Goal: Browse casually

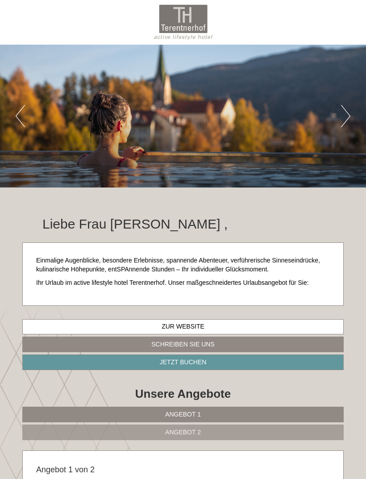
scroll to position [669, 0]
click at [339, 118] on div "Previous Next 1 2 3 4 5 6 7" at bounding box center [183, 116] width 366 height 143
click at [341, 130] on div "Previous Next 1 2 3 4 5 6 7" at bounding box center [183, 116] width 366 height 143
click at [337, 118] on div "Previous Next 1 2 3 4 5 6 7" at bounding box center [183, 116] width 366 height 143
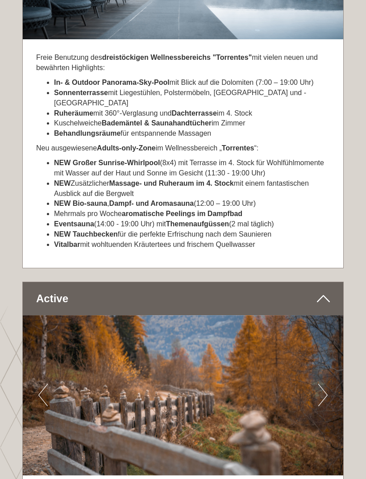
scroll to position [2813, 0]
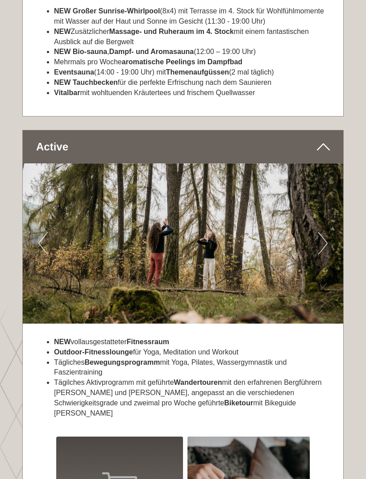
click at [322, 233] on button "Next" at bounding box center [322, 244] width 9 height 22
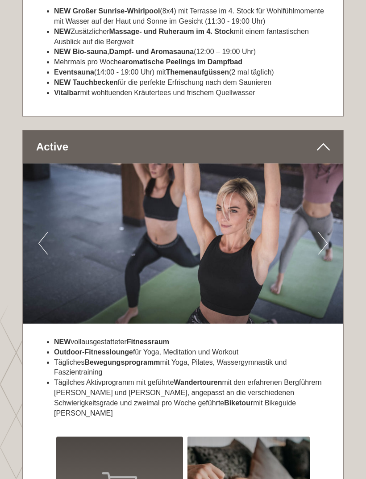
scroll to position [2991, 0]
click at [324, 232] on button "Next" at bounding box center [322, 243] width 9 height 22
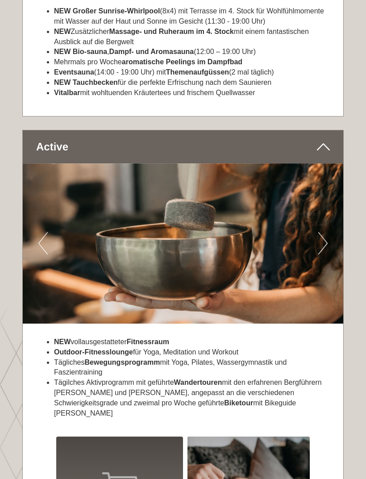
click at [320, 232] on button "Next" at bounding box center [322, 243] width 9 height 22
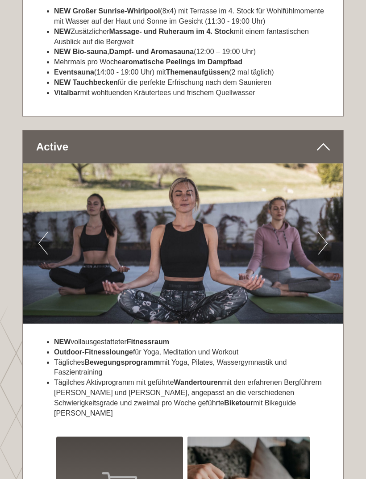
click at [315, 191] on img at bounding box center [183, 243] width 321 height 160
click at [317, 195] on img at bounding box center [183, 243] width 321 height 160
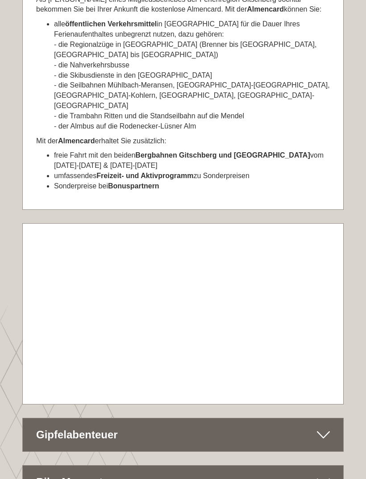
scroll to position [3885, 0]
click at [323, 427] on icon at bounding box center [323, 434] width 13 height 15
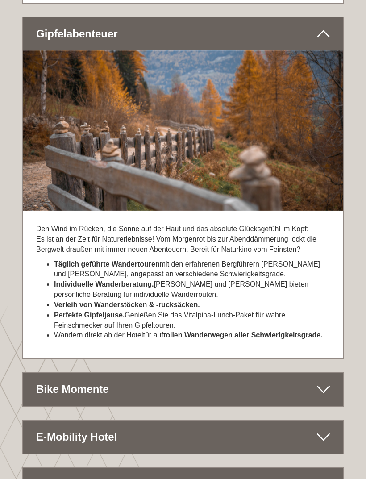
scroll to position [4292, 0]
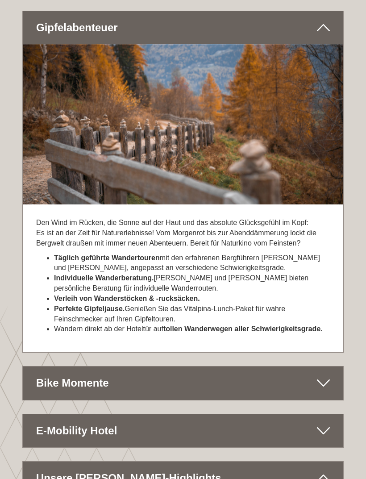
click at [321, 375] on icon at bounding box center [323, 382] width 13 height 15
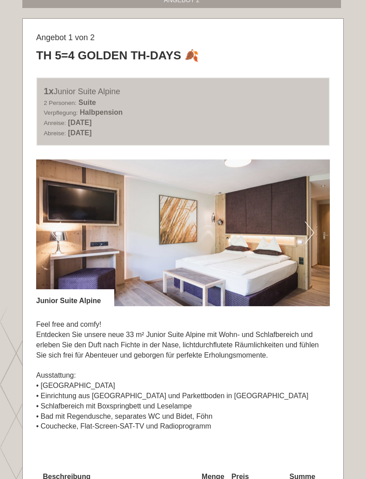
scroll to position [435, 0]
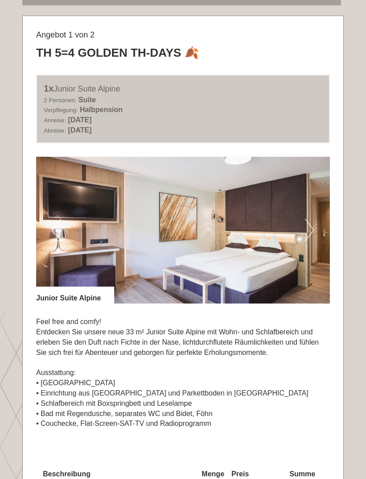
click at [306, 229] on button "Next" at bounding box center [309, 230] width 9 height 22
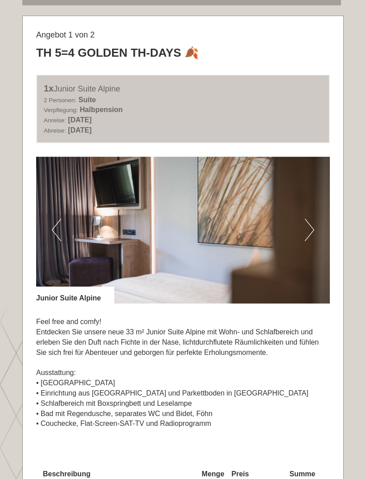
click at [304, 225] on img at bounding box center [183, 230] width 294 height 147
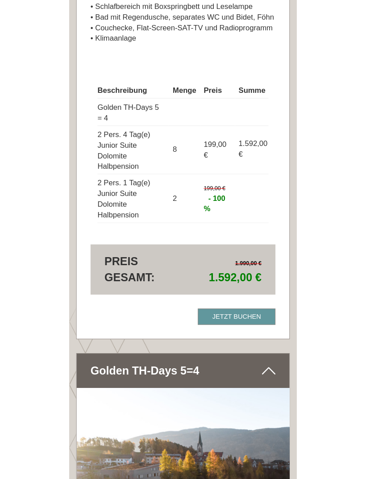
scroll to position [1414, 0]
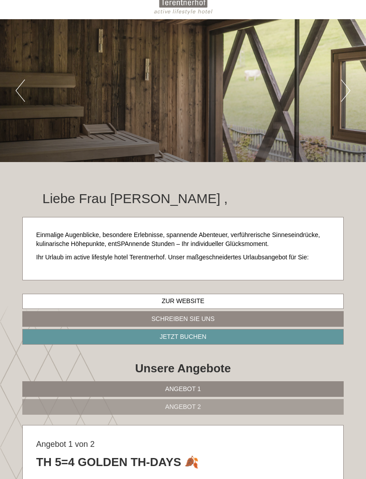
scroll to position [25, 0]
